Goal: Task Accomplishment & Management: Manage account settings

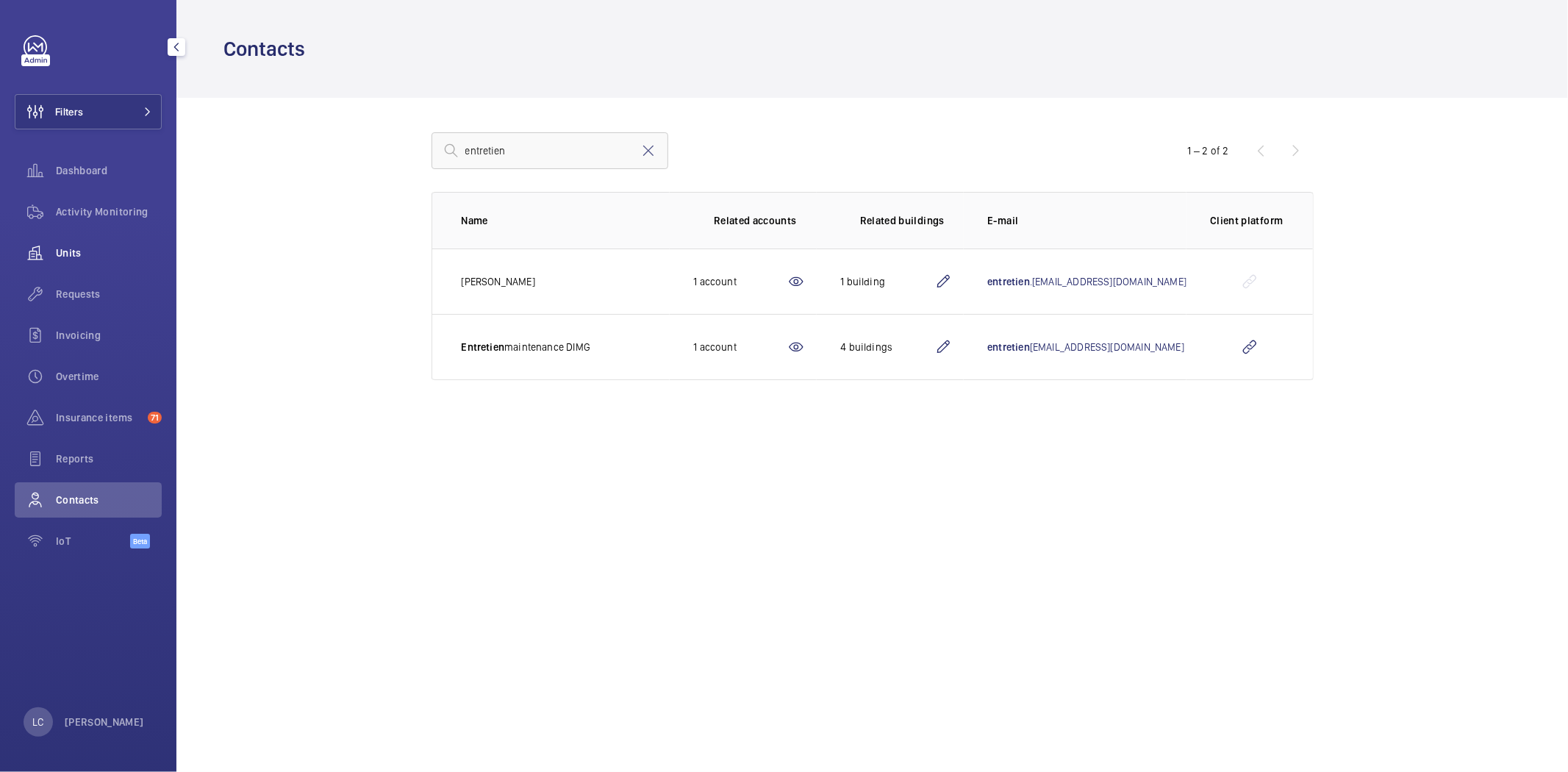
click at [71, 251] on span "Units" at bounding box center [109, 253] width 106 height 15
